Goal: Task Accomplishment & Management: Manage account settings

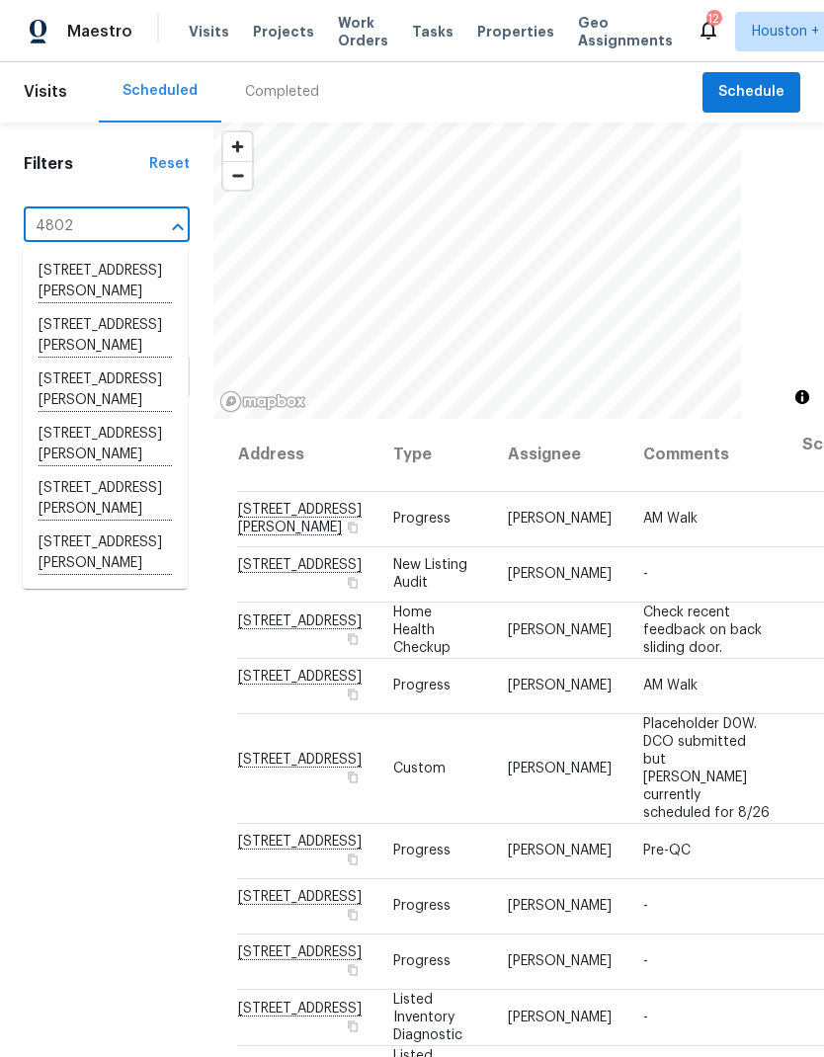
type input "4802 s"
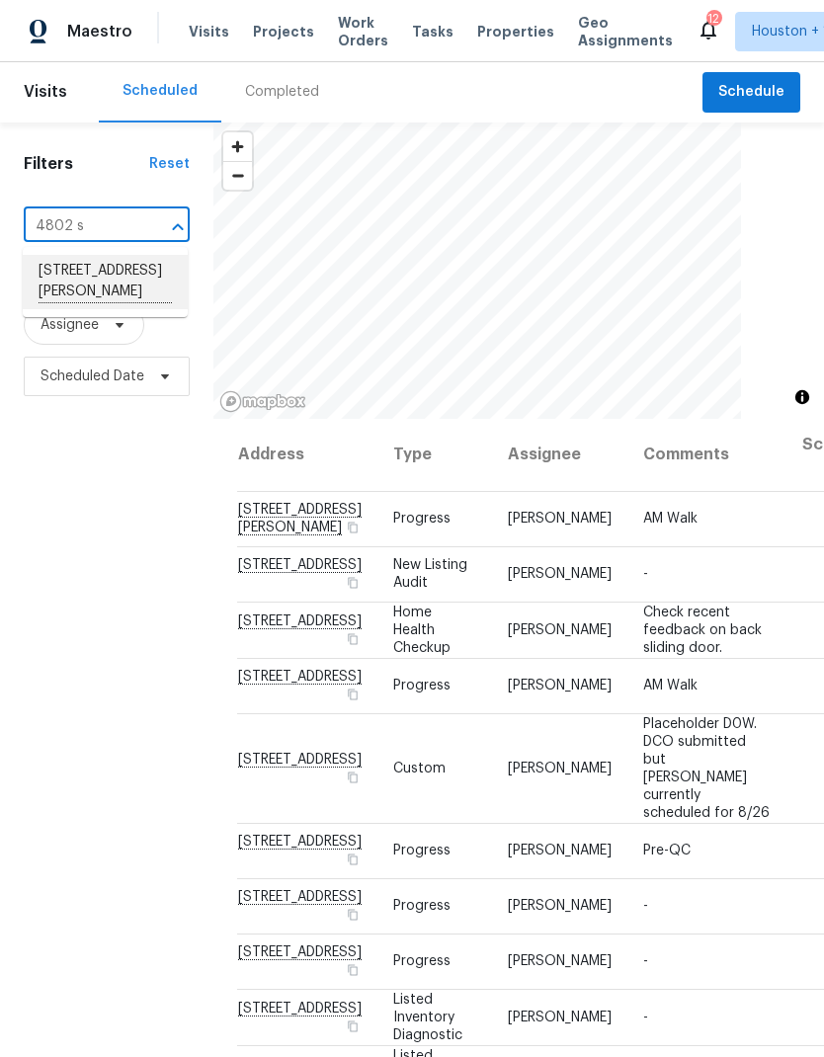
click at [61, 302] on li "[STREET_ADDRESS][PERSON_NAME]" at bounding box center [105, 282] width 165 height 54
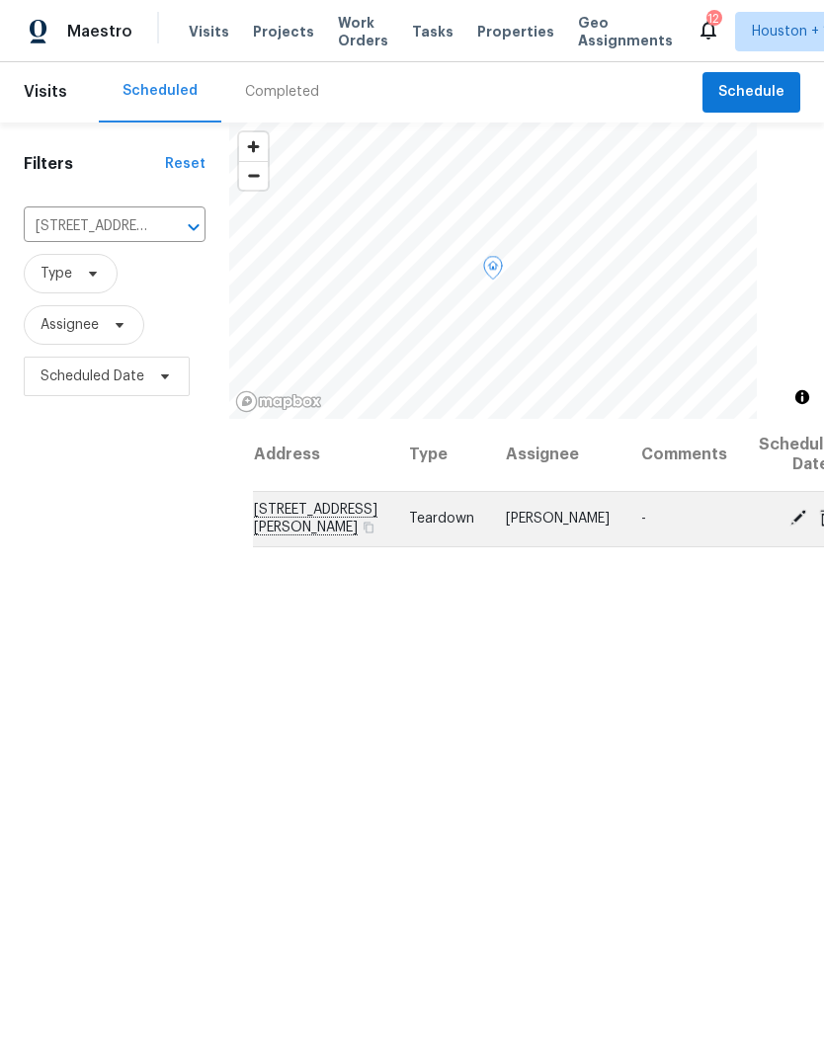
click at [790, 527] on icon at bounding box center [799, 518] width 18 height 18
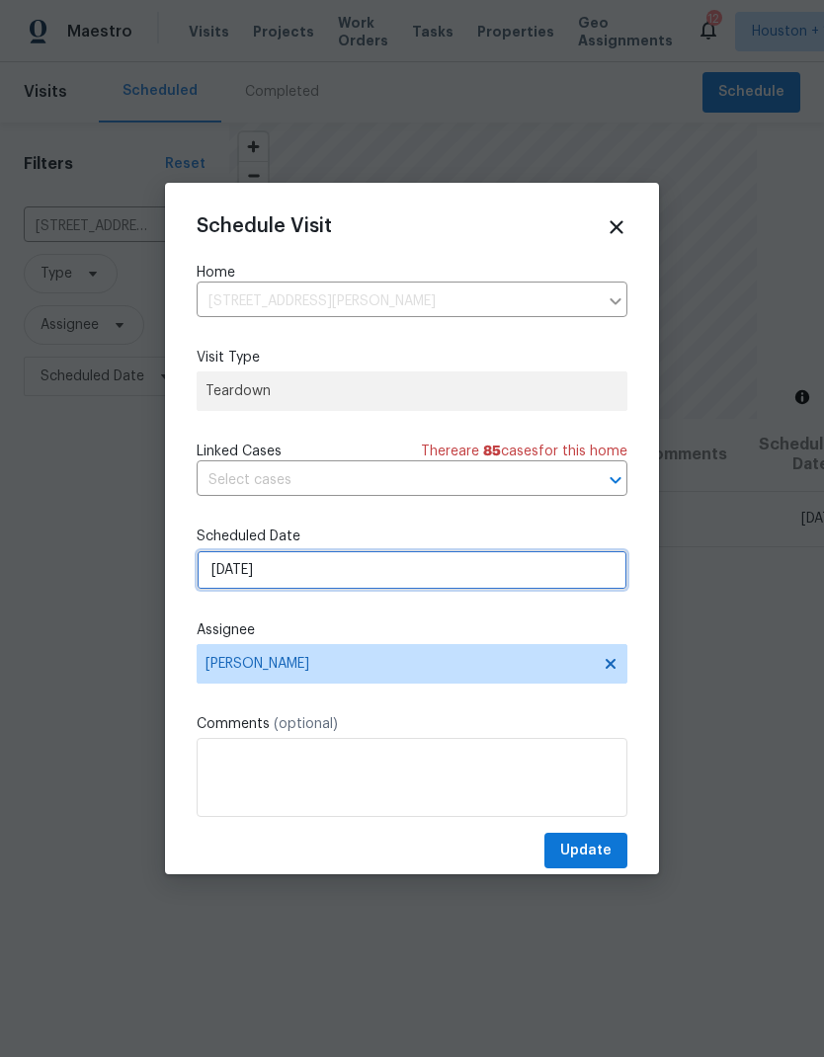
click at [309, 575] on input "[DATE]" at bounding box center [412, 570] width 431 height 40
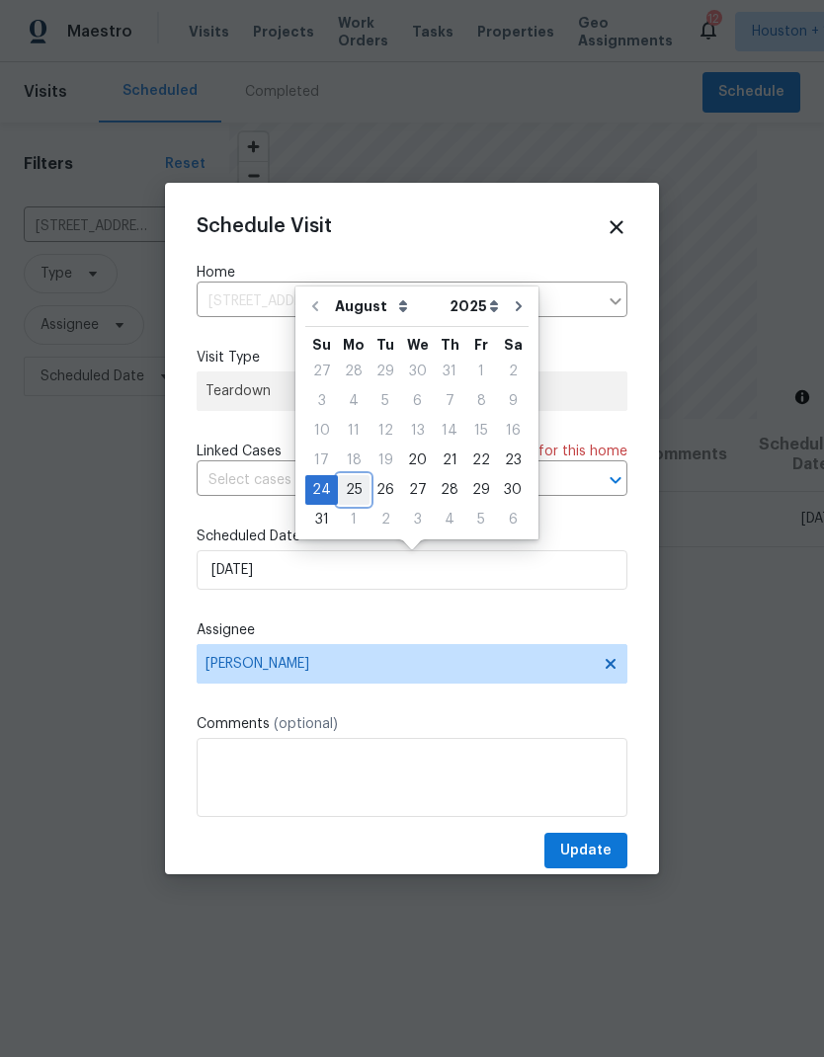
click at [351, 480] on div "25" at bounding box center [354, 490] width 32 height 28
type input "[DATE]"
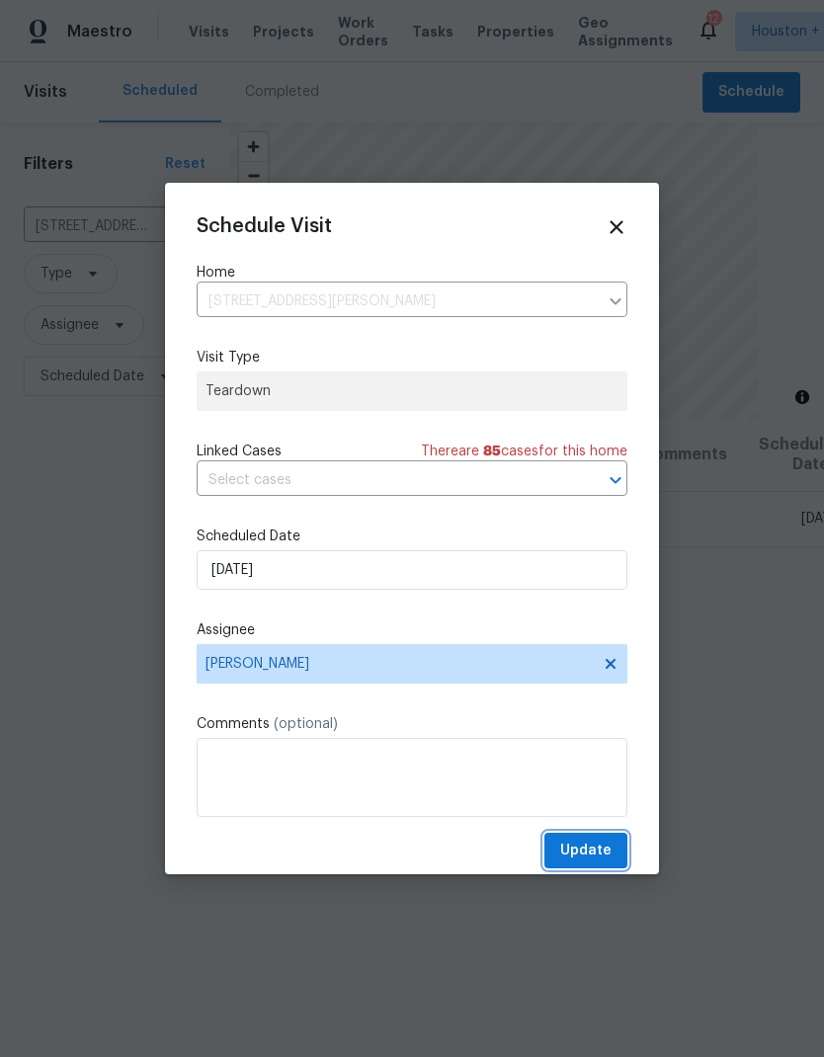
click at [604, 864] on span "Update" at bounding box center [585, 851] width 51 height 25
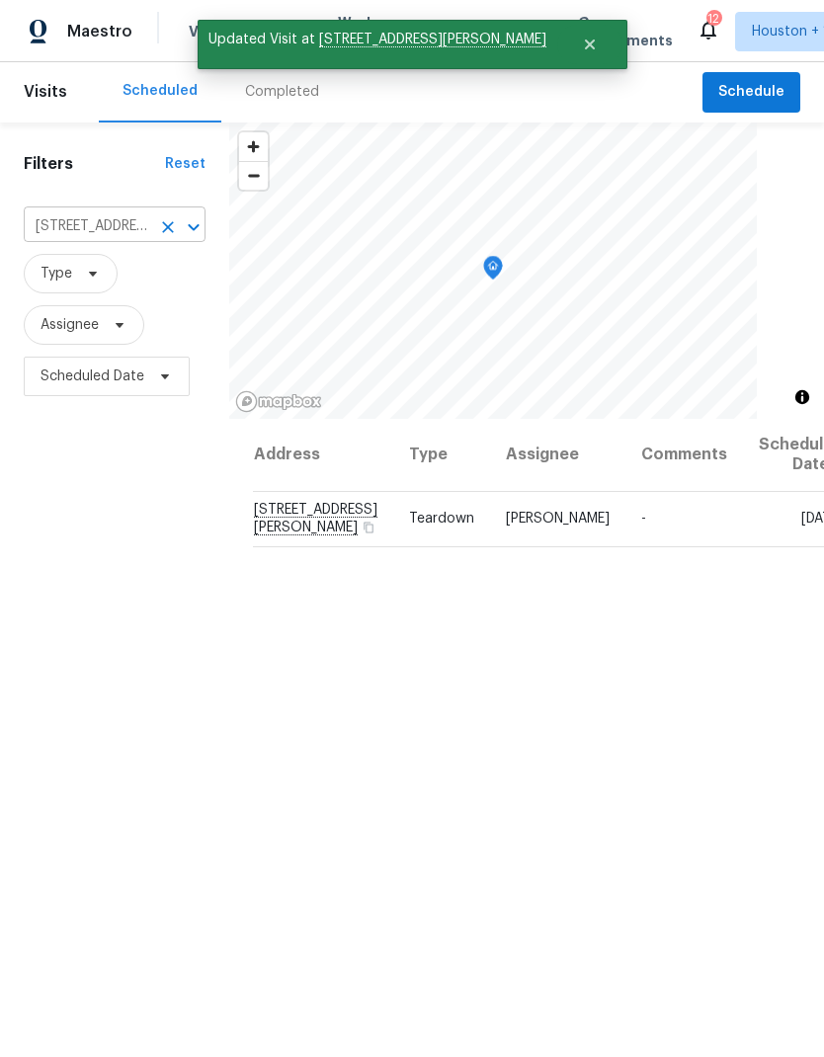
click at [37, 230] on input "[STREET_ADDRESS][PERSON_NAME]" at bounding box center [87, 226] width 126 height 31
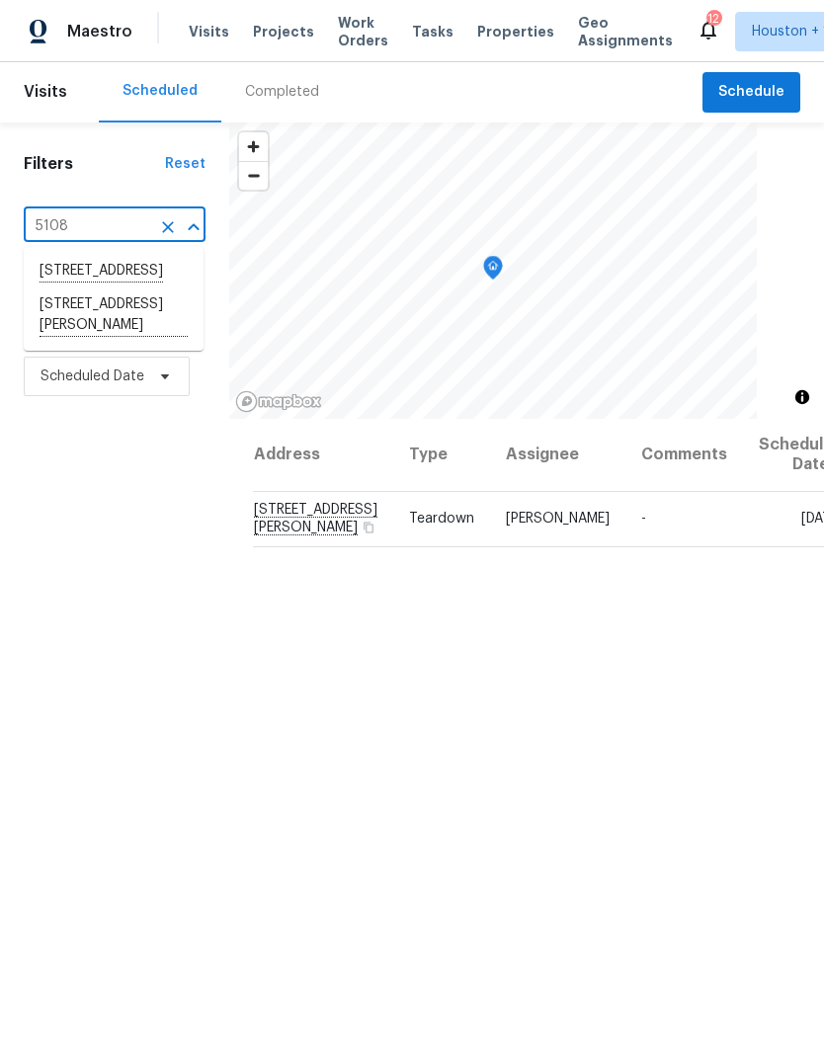
type input "5108 h"
click at [65, 280] on li "[STREET_ADDRESS][PERSON_NAME]" at bounding box center [114, 282] width 180 height 54
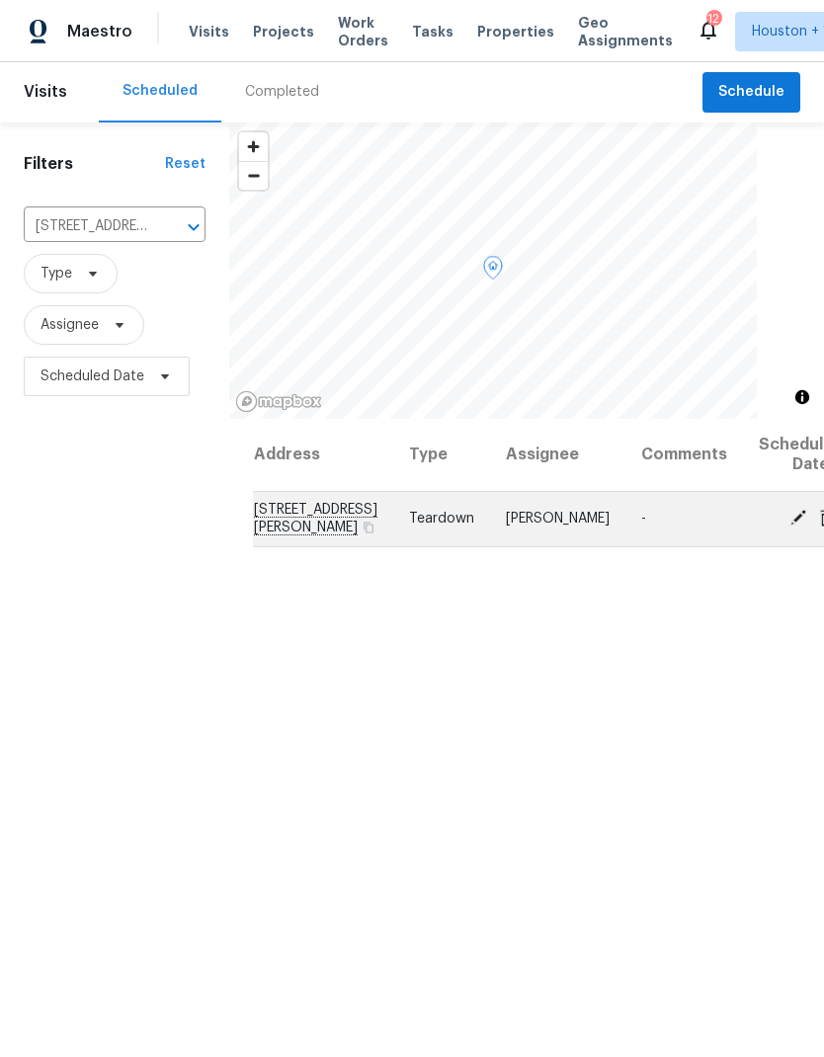
click at [790, 527] on icon at bounding box center [799, 518] width 18 height 18
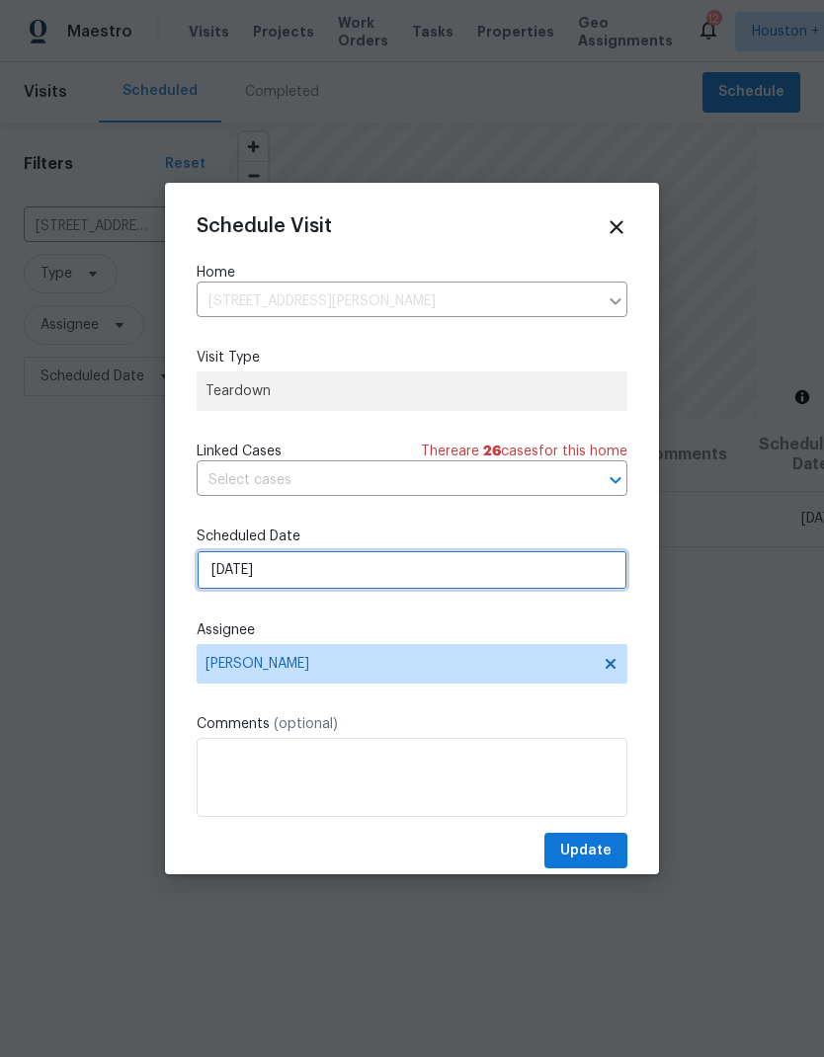
click at [592, 588] on input "[DATE]" at bounding box center [412, 570] width 431 height 40
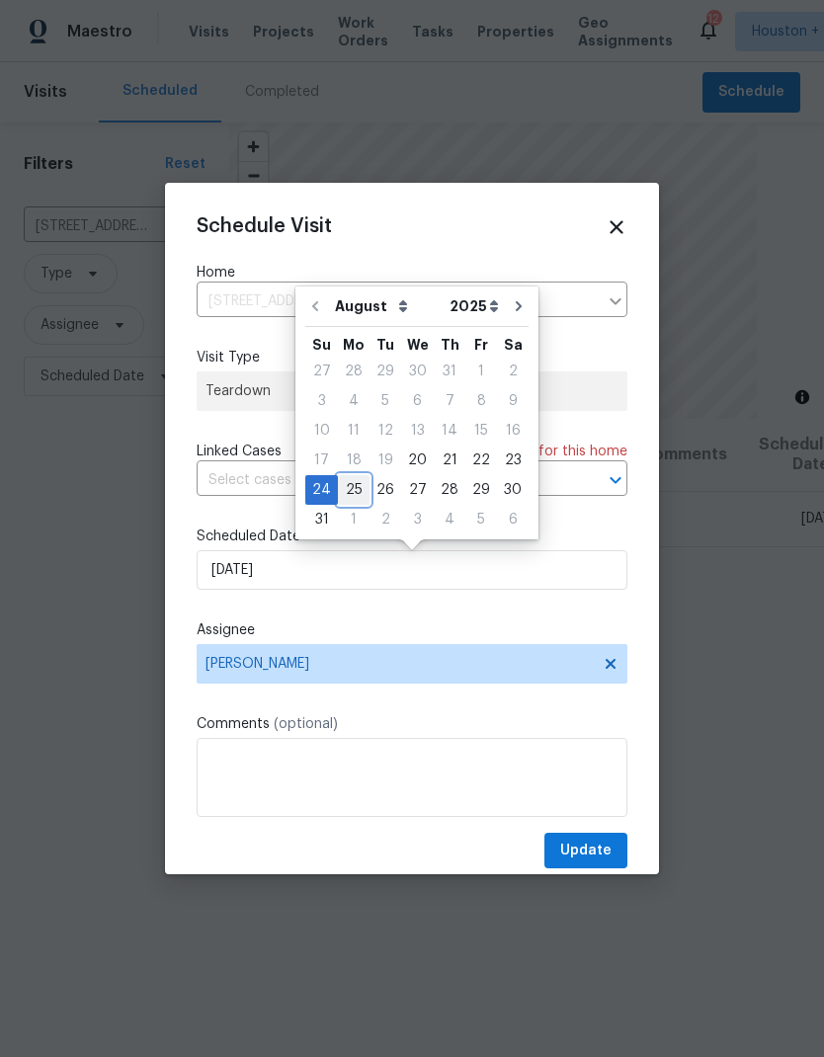
click at [341, 483] on div "25" at bounding box center [354, 490] width 32 height 28
type input "[DATE]"
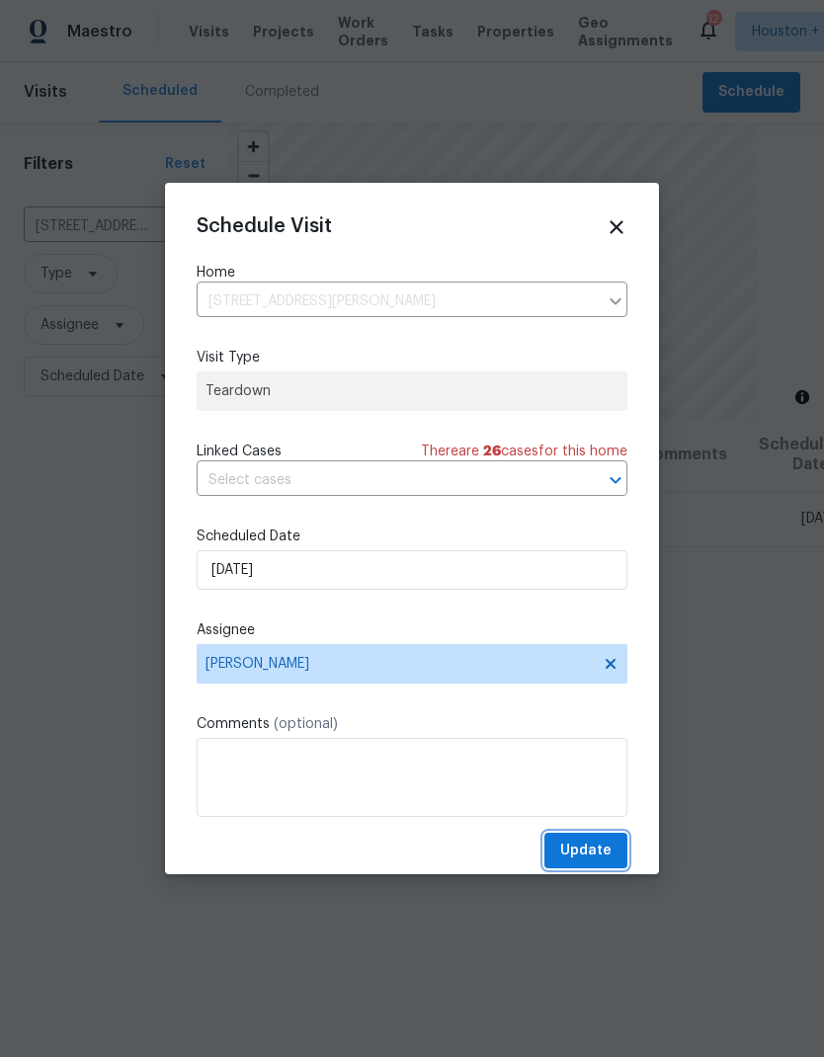
click at [589, 856] on span "Update" at bounding box center [585, 851] width 51 height 25
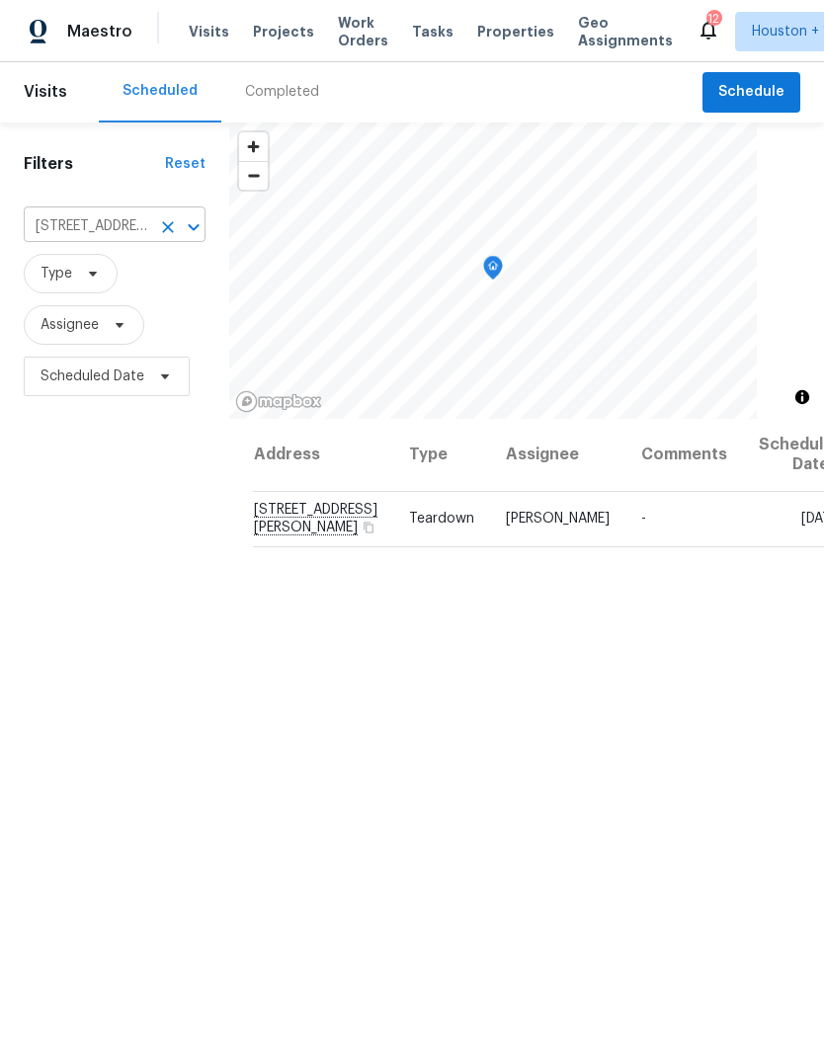
click at [171, 223] on icon "Clear" at bounding box center [168, 227] width 20 height 20
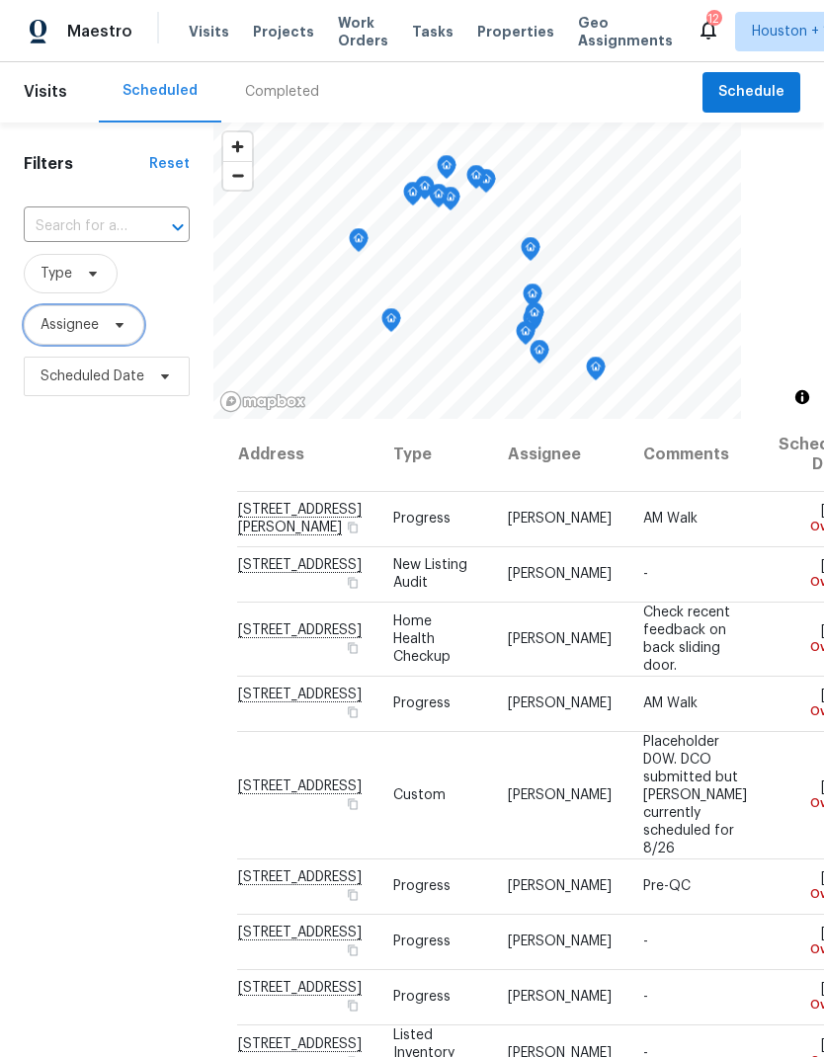
click at [57, 317] on span "Assignee" at bounding box center [70, 325] width 58 height 20
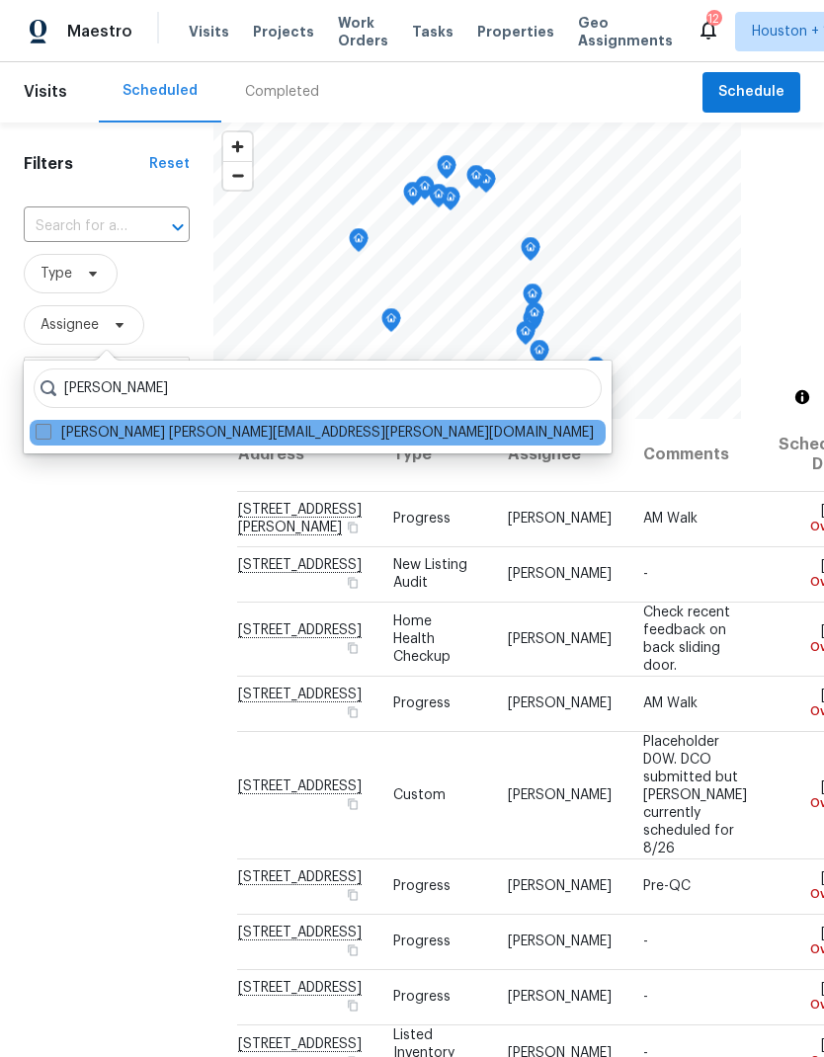
type input "[PERSON_NAME]"
click at [40, 438] on span at bounding box center [44, 432] width 16 height 16
click at [40, 437] on input "[PERSON_NAME] [PERSON_NAME][EMAIL_ADDRESS][PERSON_NAME][DOMAIN_NAME]" at bounding box center [42, 430] width 13 height 13
checkbox input "true"
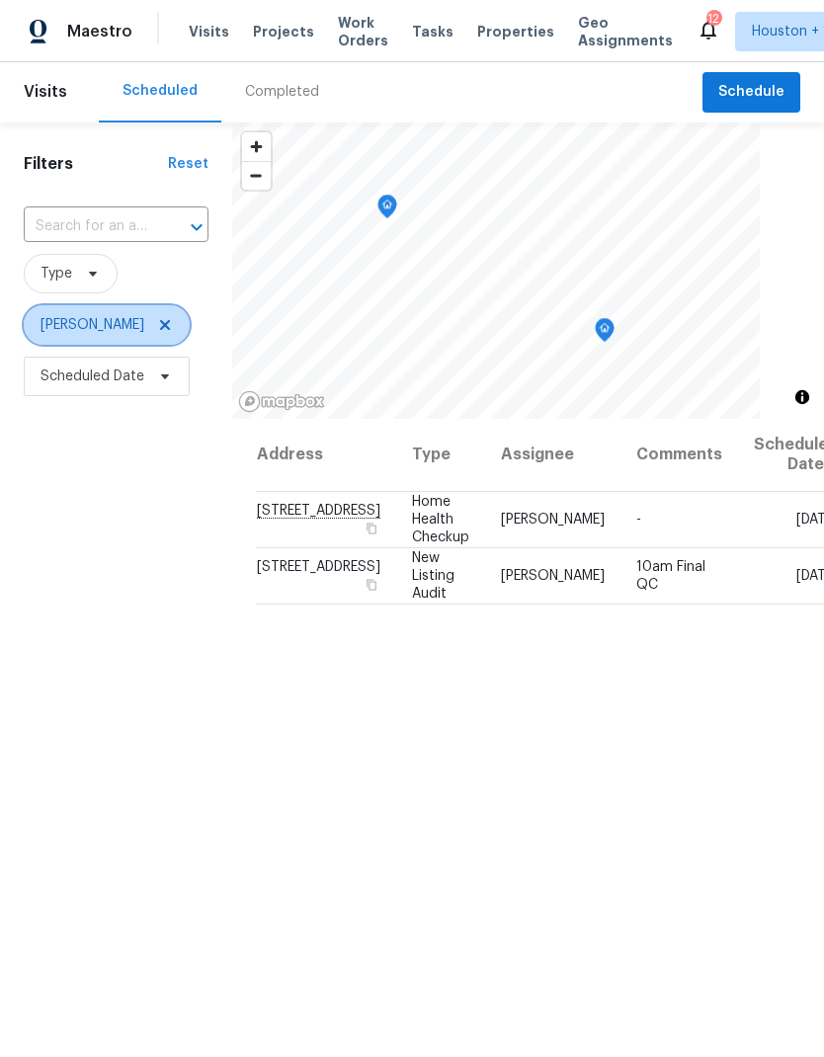
click at [157, 329] on icon at bounding box center [165, 325] width 16 height 16
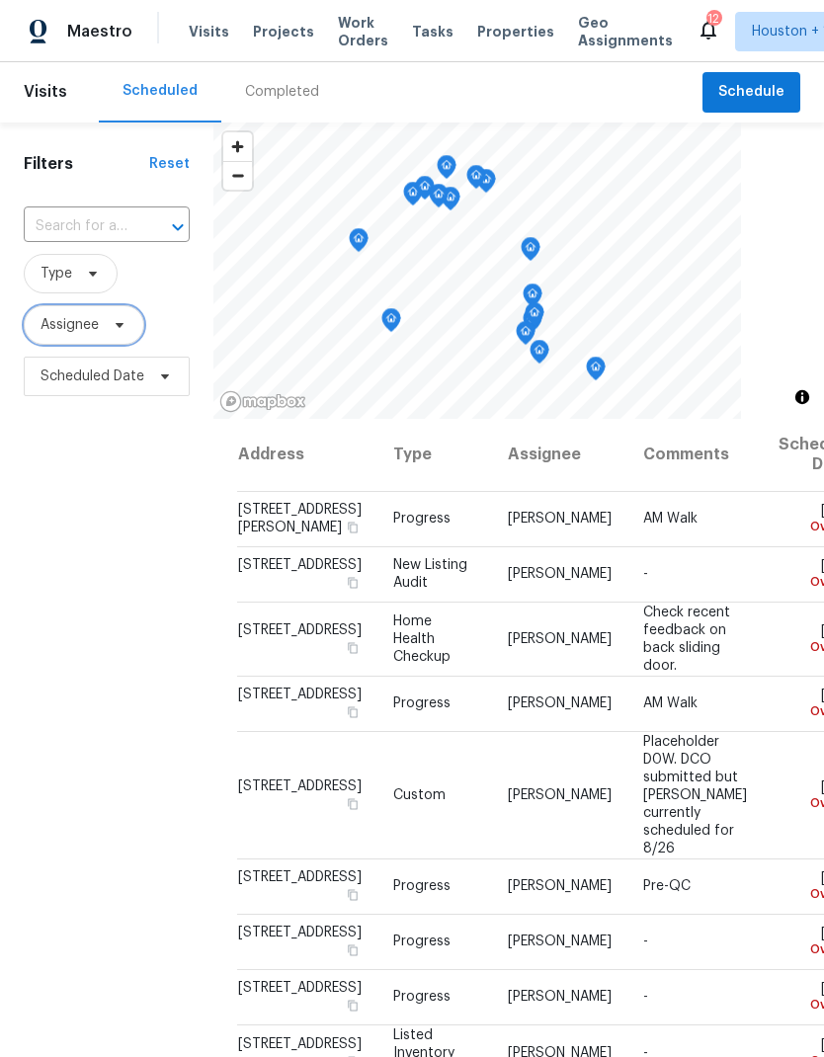
click at [66, 327] on span "Assignee" at bounding box center [70, 325] width 58 height 20
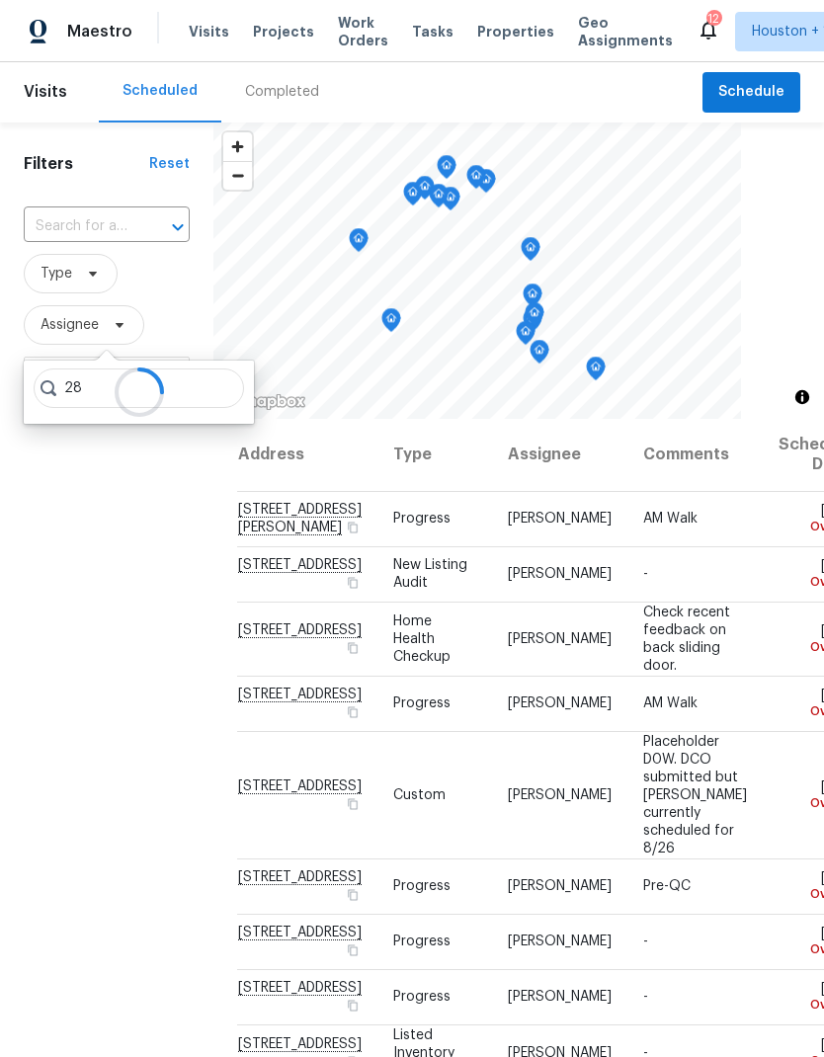
type input "2"
click at [40, 223] on input "text" at bounding box center [79, 226] width 111 height 31
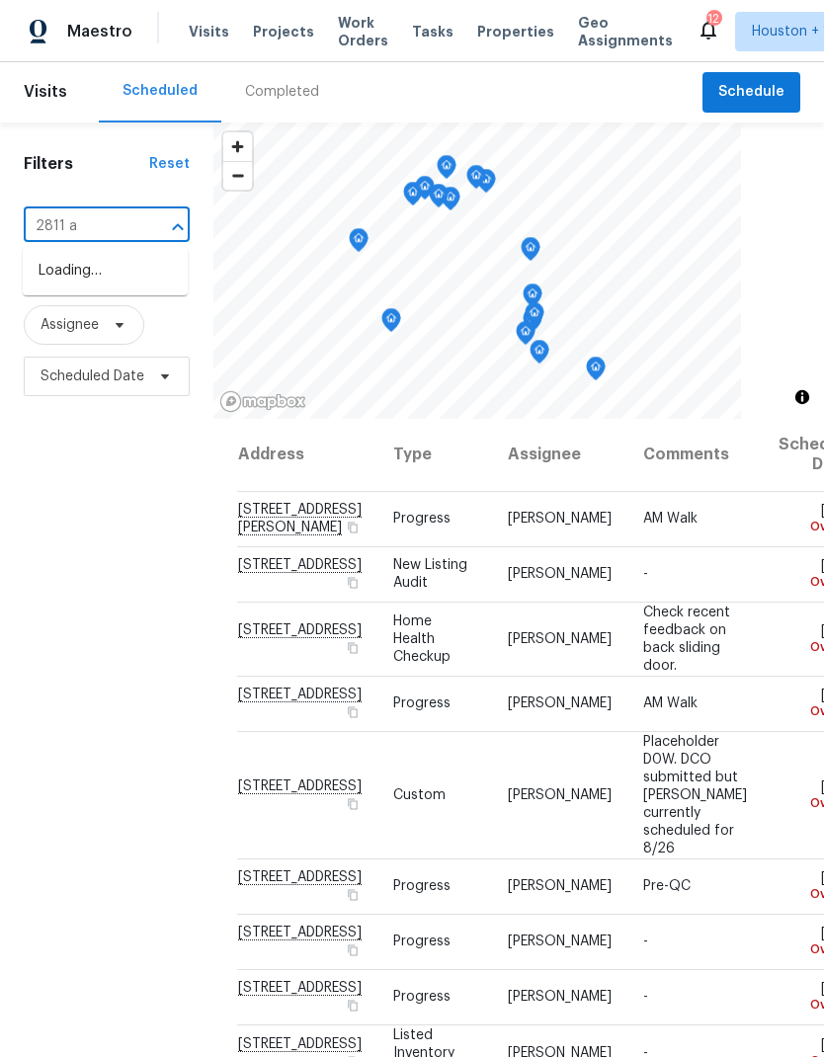
type input "2811 ap"
click at [267, 85] on div "Completed" at bounding box center [282, 92] width 74 height 18
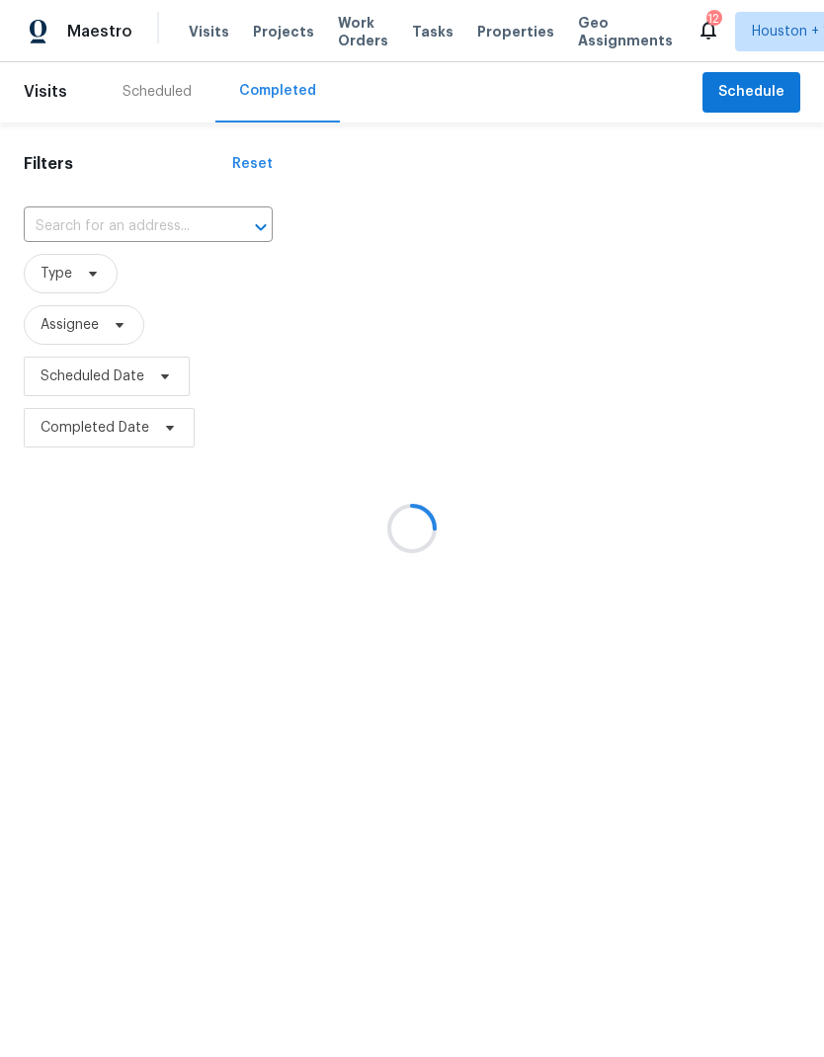
click at [58, 229] on div at bounding box center [412, 528] width 824 height 1057
click at [57, 229] on div at bounding box center [412, 528] width 824 height 1057
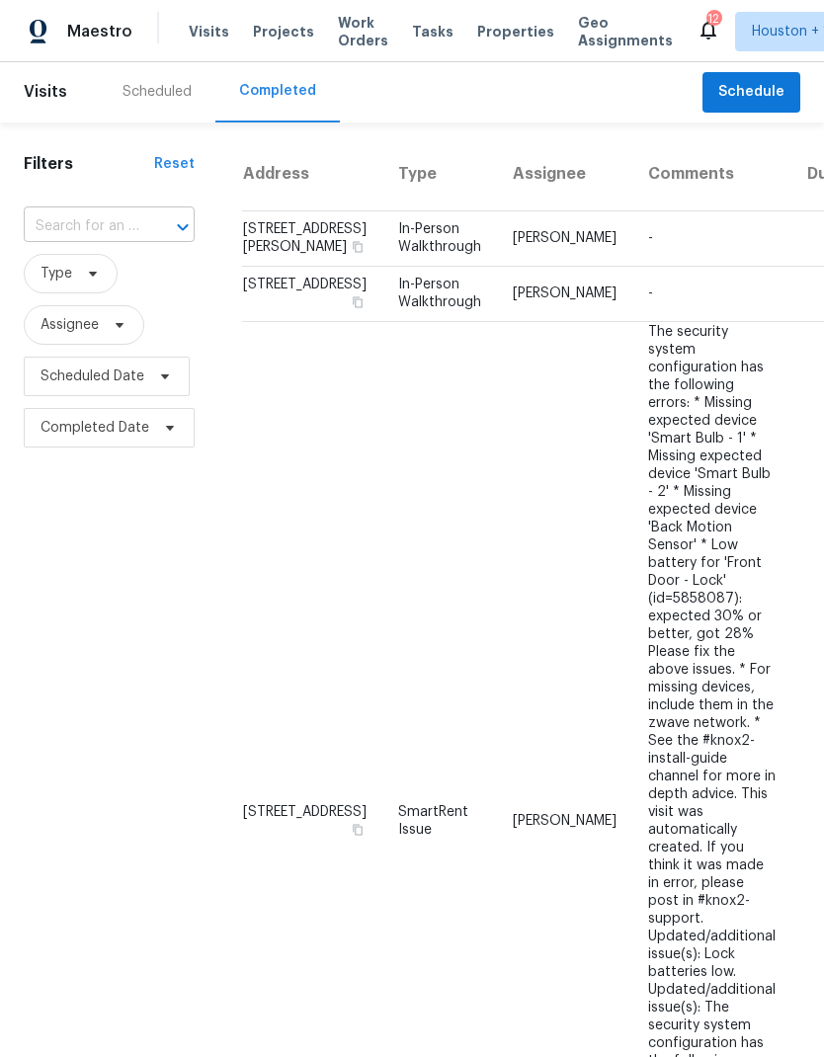
click at [34, 225] on input "text" at bounding box center [82, 226] width 116 height 31
type input "2811 ap"
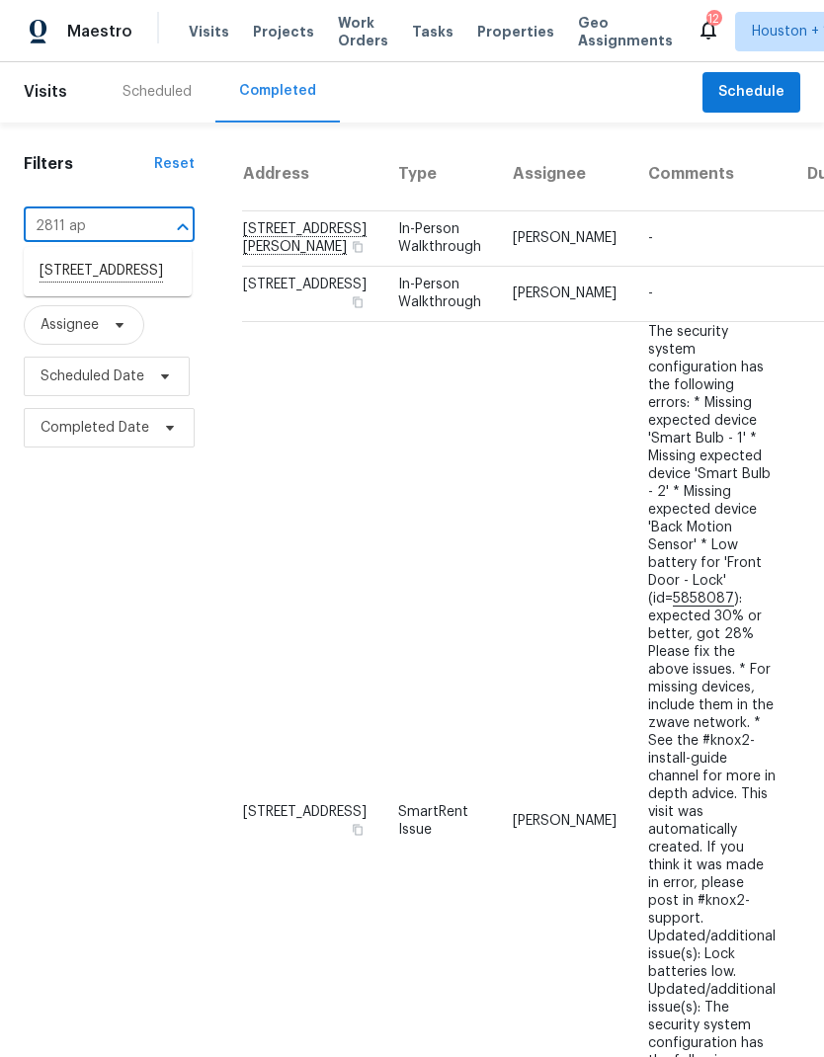
click at [75, 289] on li "[STREET_ADDRESS]" at bounding box center [108, 272] width 168 height 34
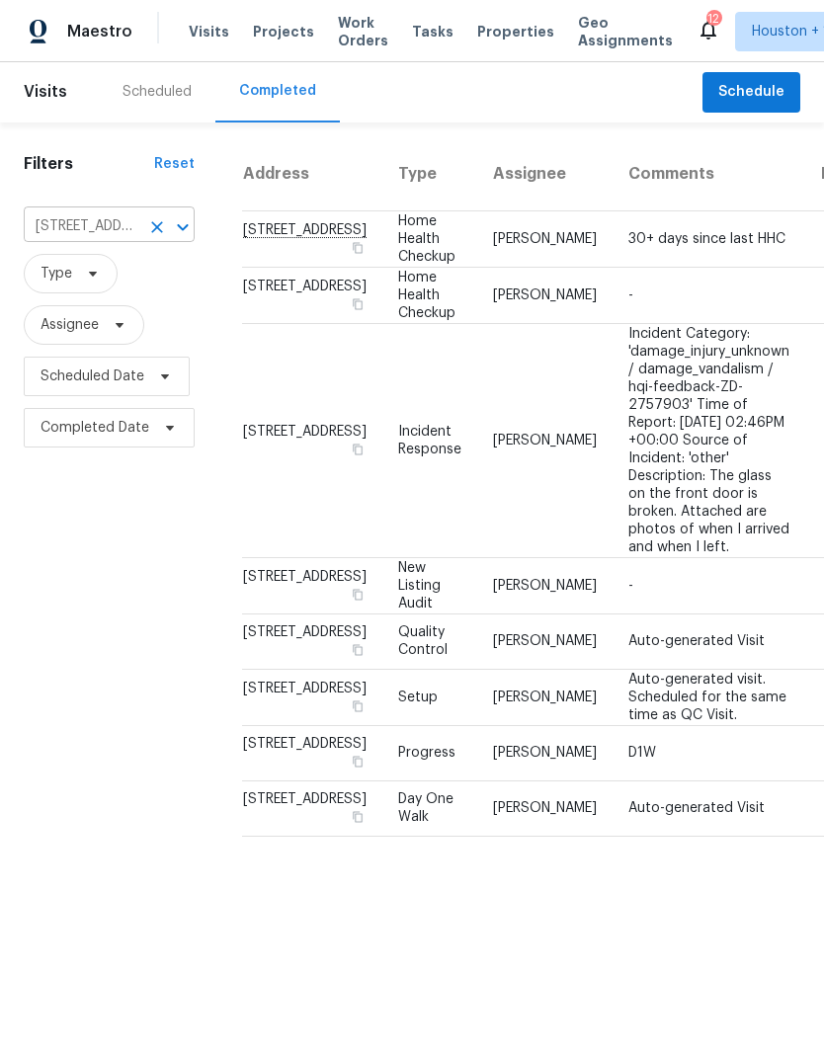
click at [156, 229] on icon "Clear" at bounding box center [157, 227] width 12 height 12
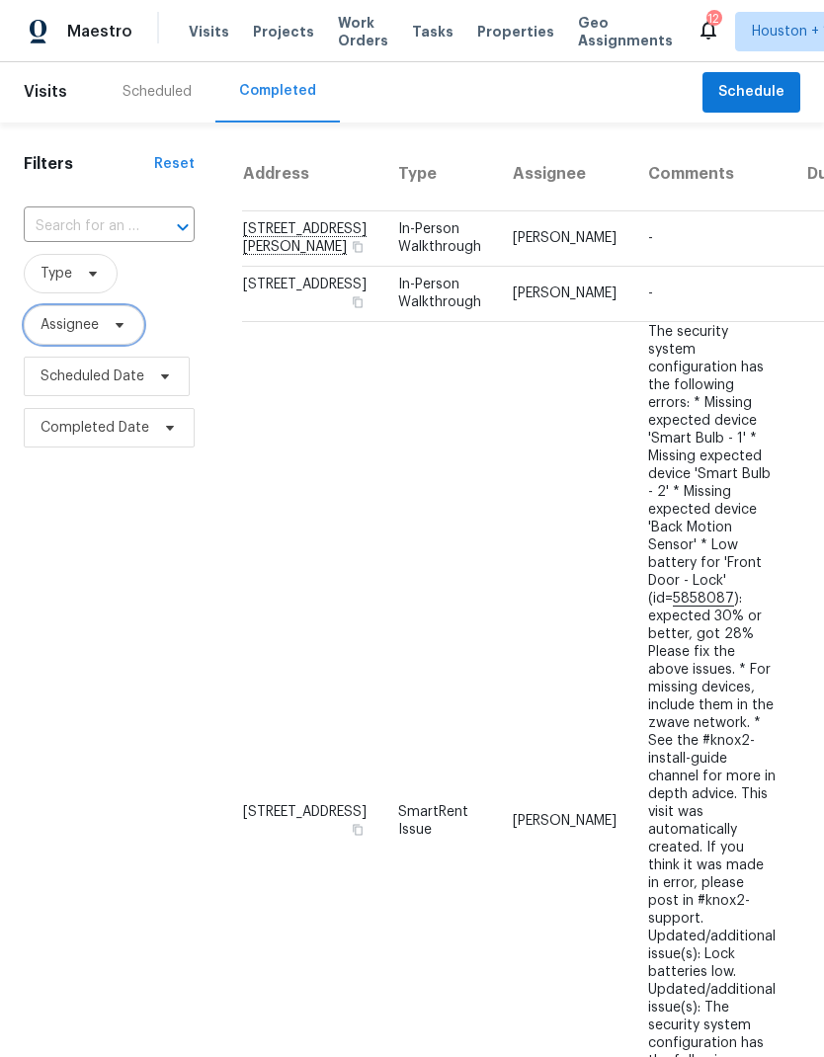
click at [42, 333] on span "Assignee" at bounding box center [70, 325] width 58 height 20
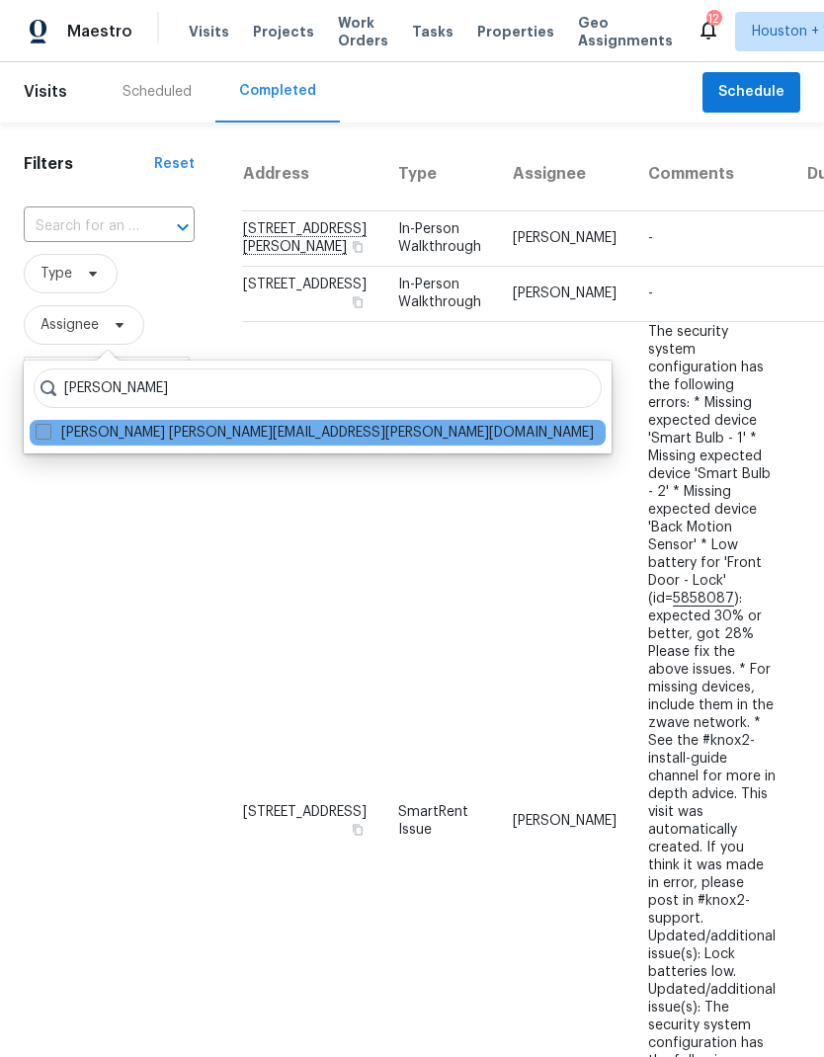
type input "[PERSON_NAME]"
click at [64, 426] on label "[PERSON_NAME] [PERSON_NAME][EMAIL_ADDRESS][PERSON_NAME][DOMAIN_NAME]" at bounding box center [315, 433] width 558 height 18
click at [48, 426] on input "[PERSON_NAME] [PERSON_NAME][EMAIL_ADDRESS][PERSON_NAME][DOMAIN_NAME]" at bounding box center [42, 430] width 13 height 13
checkbox input "true"
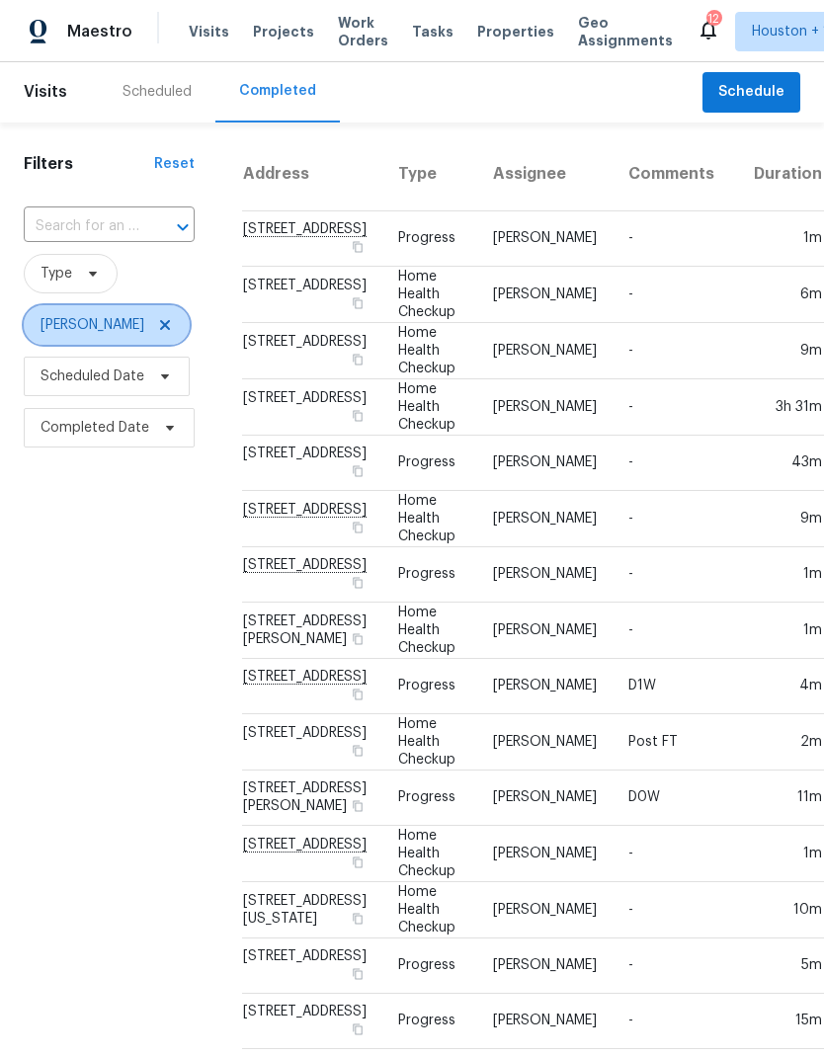
click at [157, 331] on icon at bounding box center [165, 325] width 16 height 16
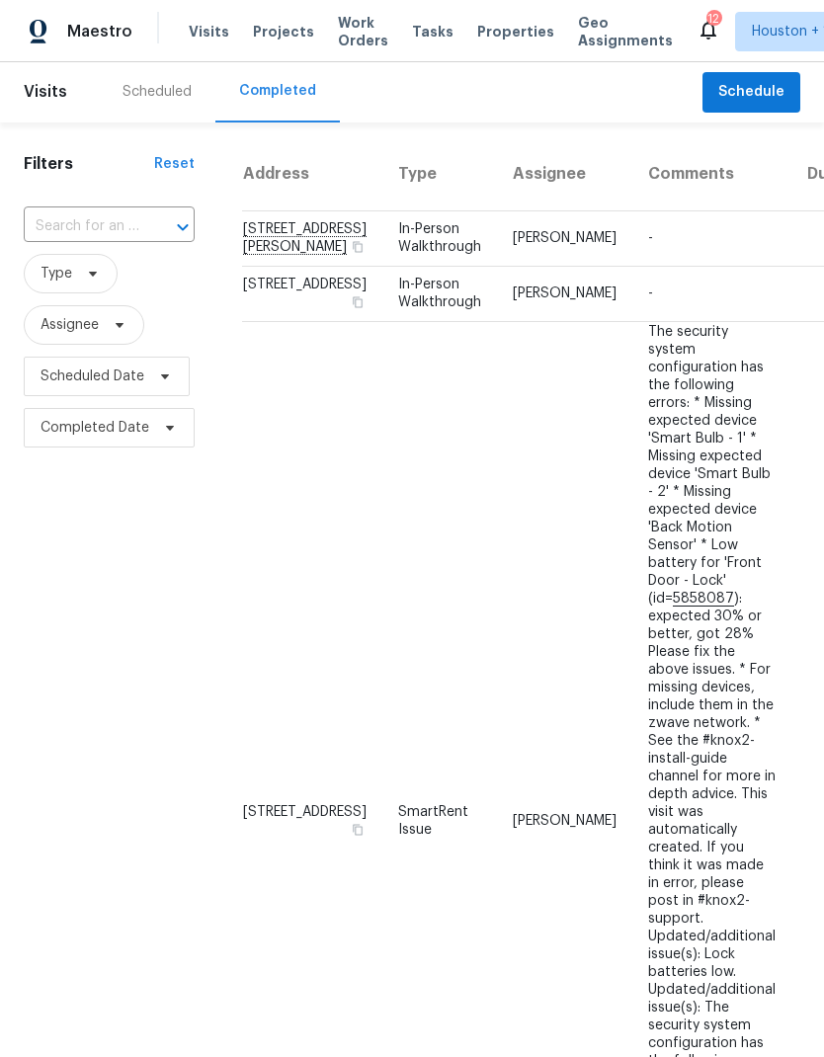
click at [129, 111] on div "Scheduled" at bounding box center [157, 92] width 117 height 60
